Goal: Transaction & Acquisition: Subscribe to service/newsletter

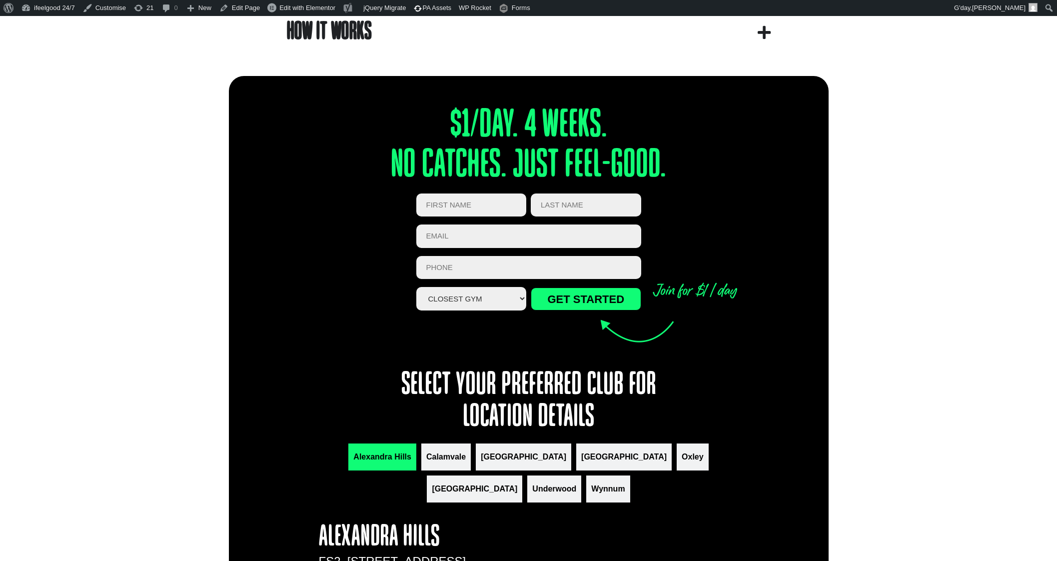
scroll to position [937, 0]
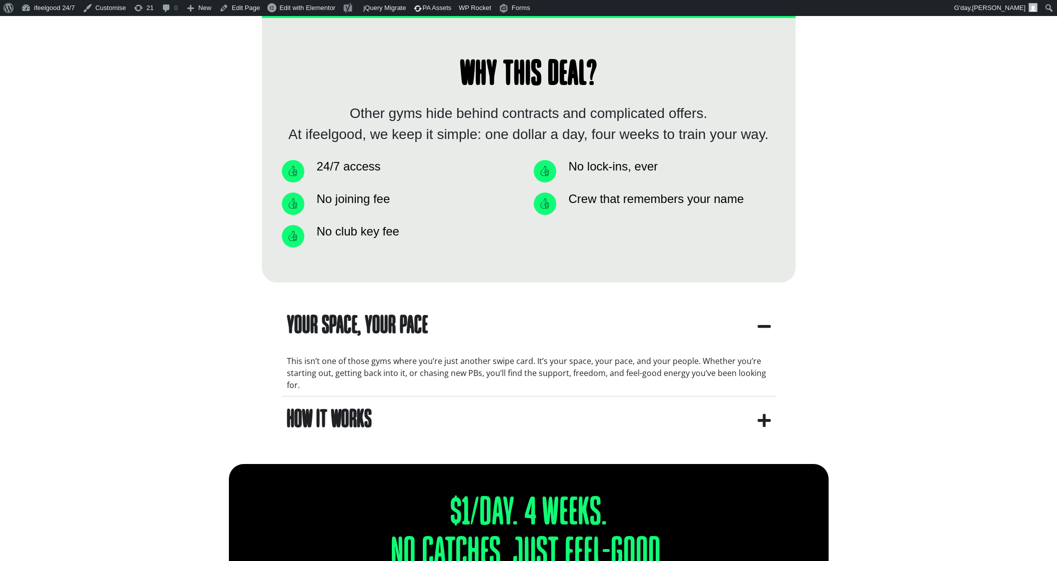
scroll to position [684, 0]
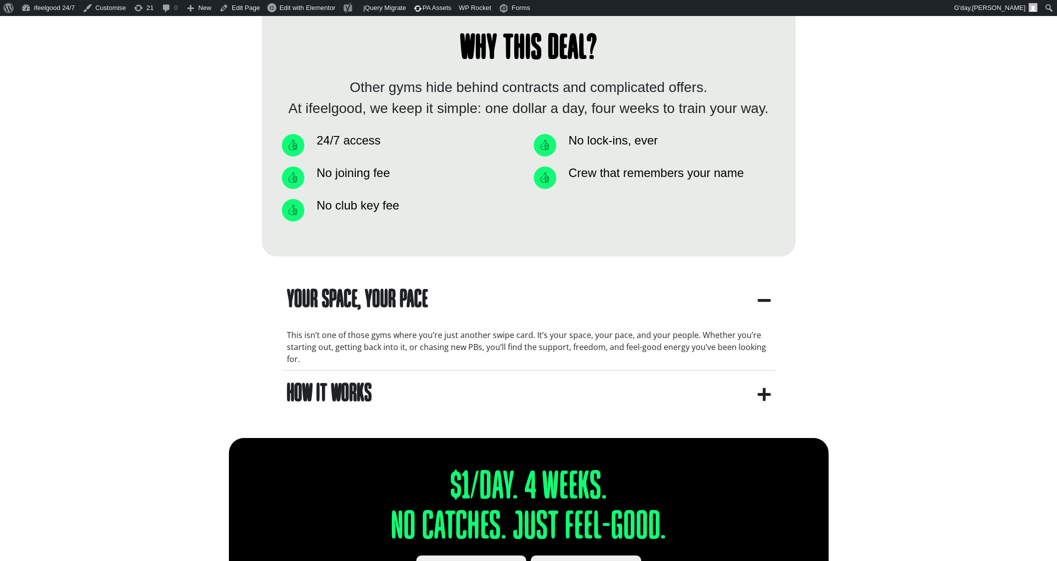
click at [378, 384] on summary "How It Works" at bounding box center [529, 393] width 494 height 47
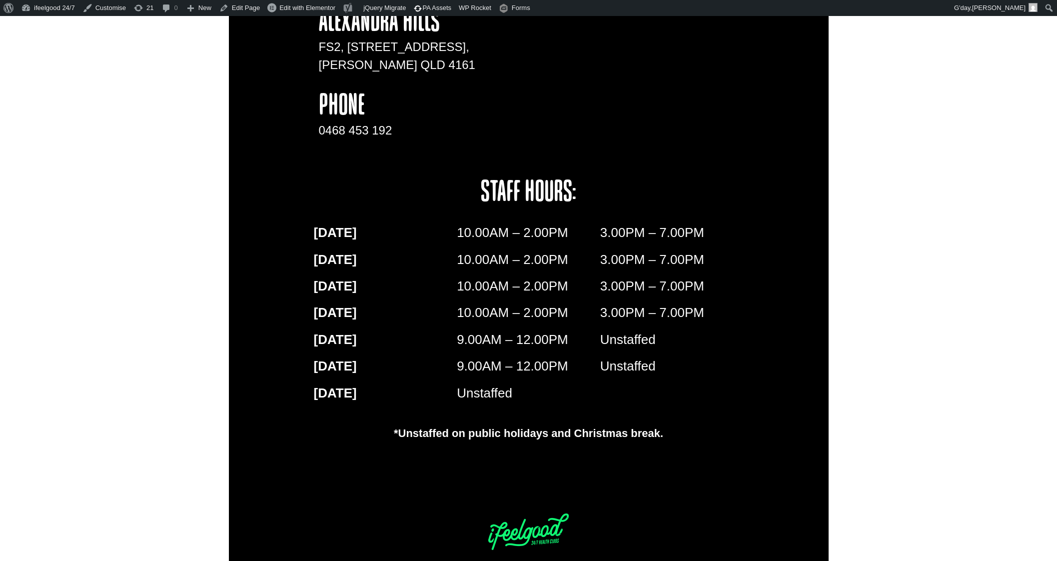
scroll to position [1663, 0]
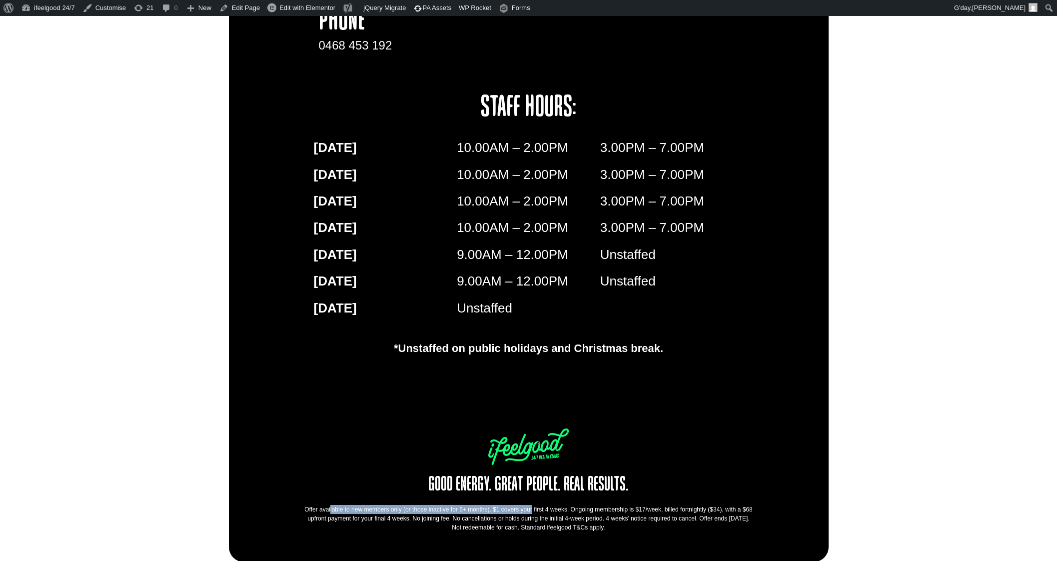
drag, startPoint x: 305, startPoint y: 507, endPoint x: 505, endPoint y: 508, distance: 199.9
click at [505, 508] on div "Offer available to new members only (or those inactive for 6+ months). $1 cover…" at bounding box center [529, 518] width 450 height 27
click at [499, 505] on div "Offer available to new members only (or those inactive for 6+ months). $1 cover…" at bounding box center [529, 518] width 450 height 27
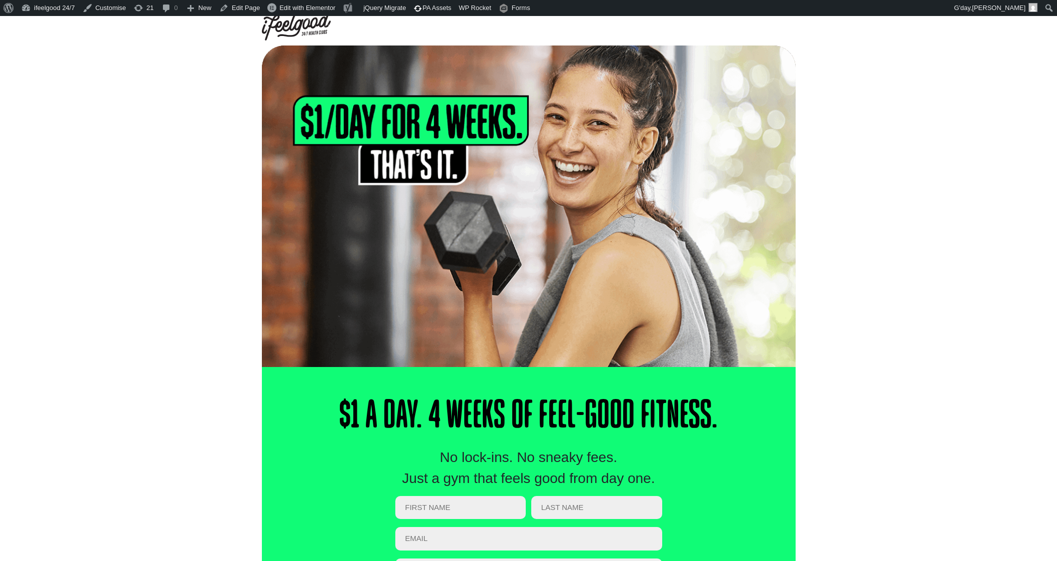
scroll to position [0, 0]
